Goal: Check status: Check status

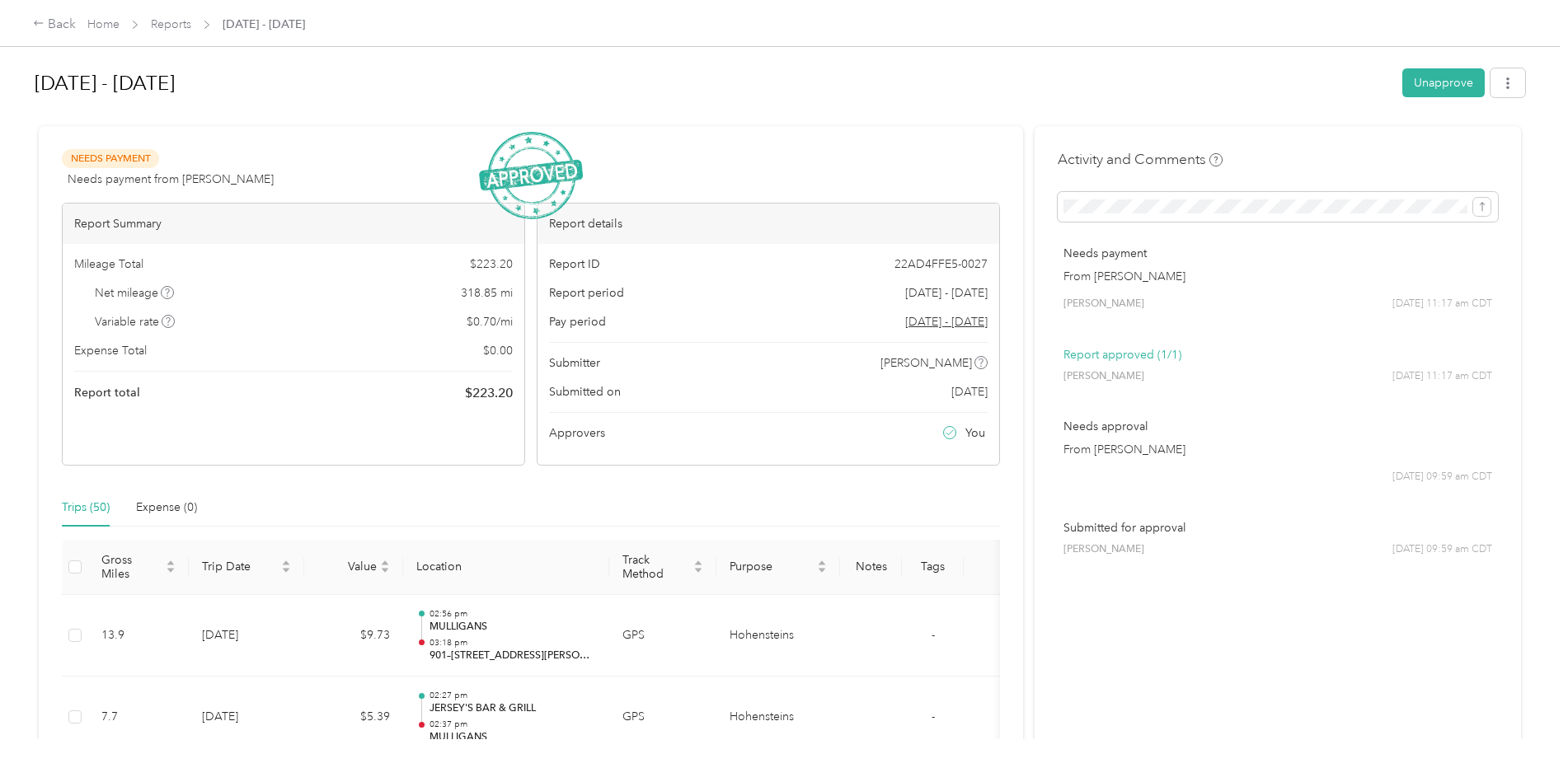
scroll to position [4090, 0]
